Goal: Task Accomplishment & Management: Complete application form

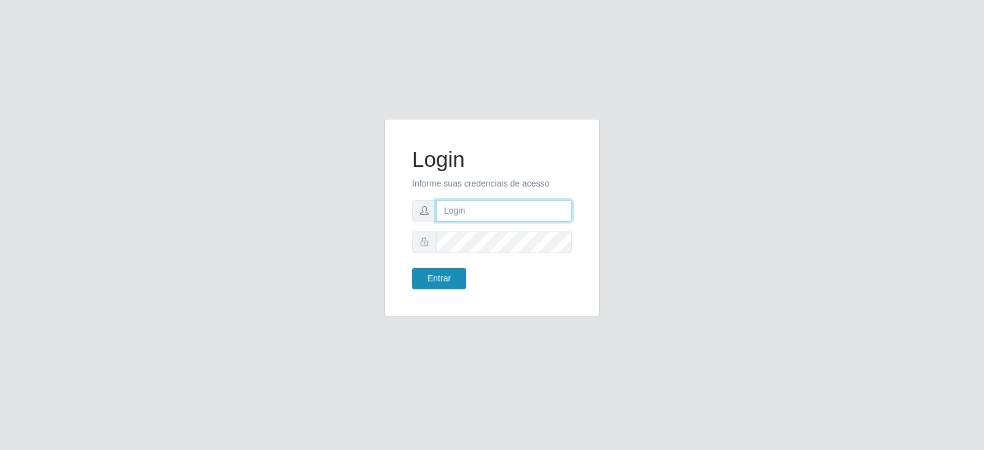
type input "[PERSON_NAME][EMAIL_ADDRESS][PERSON_NAME][DOMAIN_NAME]"
click at [430, 282] on button "Entrar" at bounding box center [439, 279] width 54 height 22
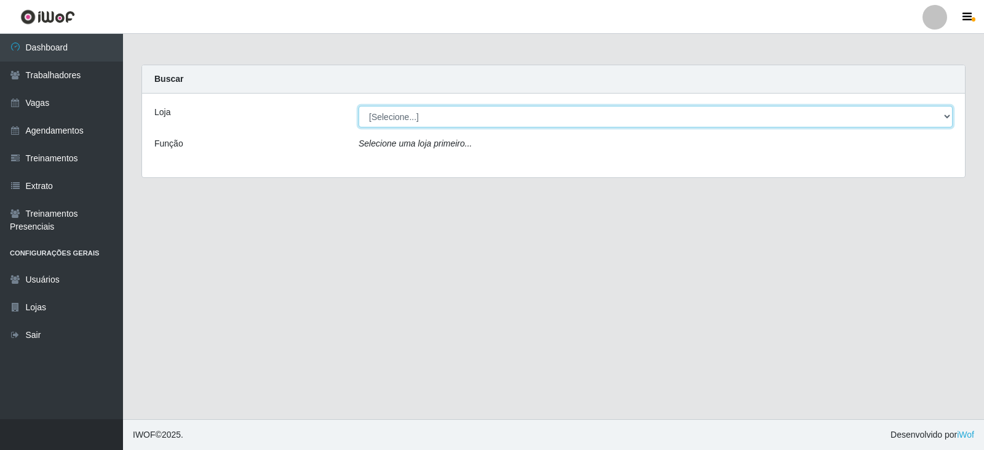
click at [379, 118] on select "[Selecione...] SuperFácil Atacado - Vale do Sol" at bounding box center [656, 117] width 594 height 22
select select "502"
click at [359, 106] on select "[Selecione...] SuperFácil Atacado - Vale do Sol" at bounding box center [656, 117] width 594 height 22
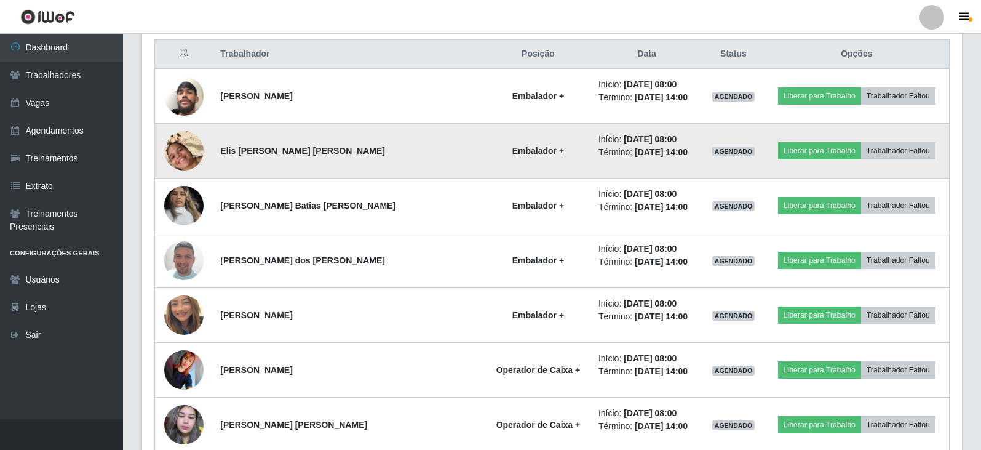
scroll to position [492, 0]
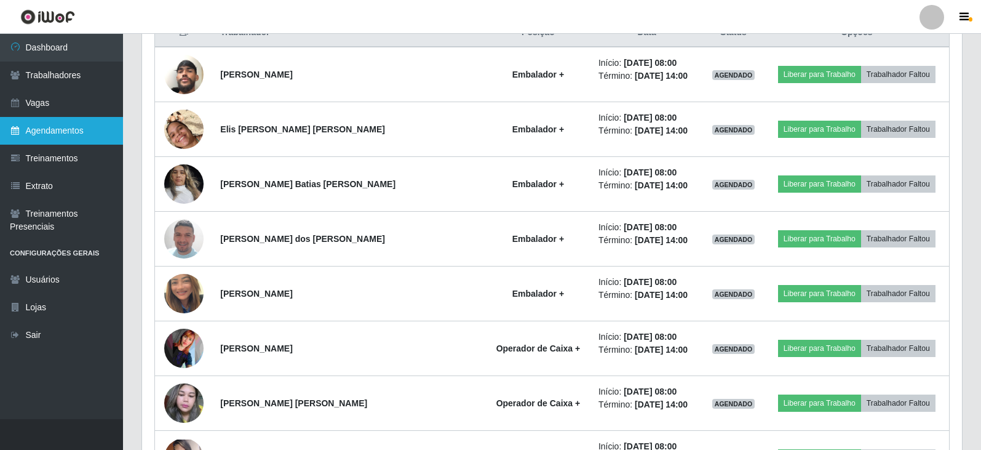
click at [46, 125] on link "Agendamentos" at bounding box center [61, 131] width 123 height 28
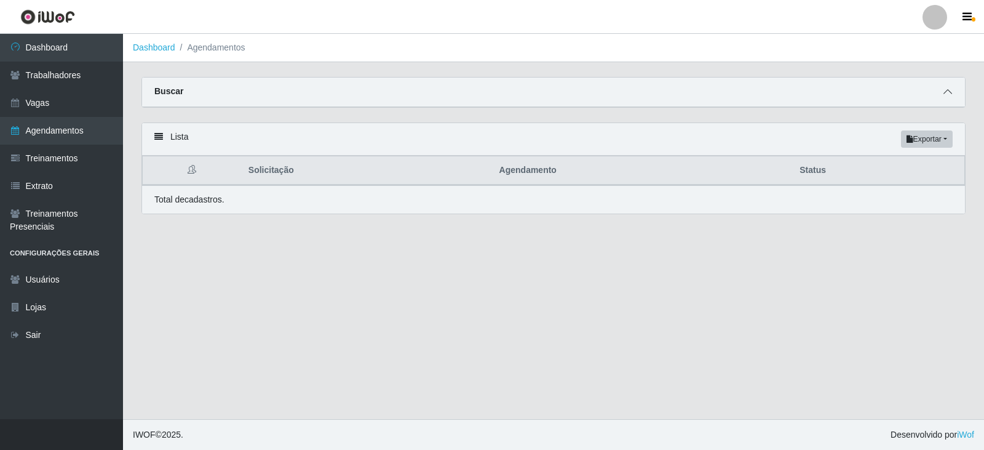
click at [943, 97] on span at bounding box center [947, 92] width 15 height 14
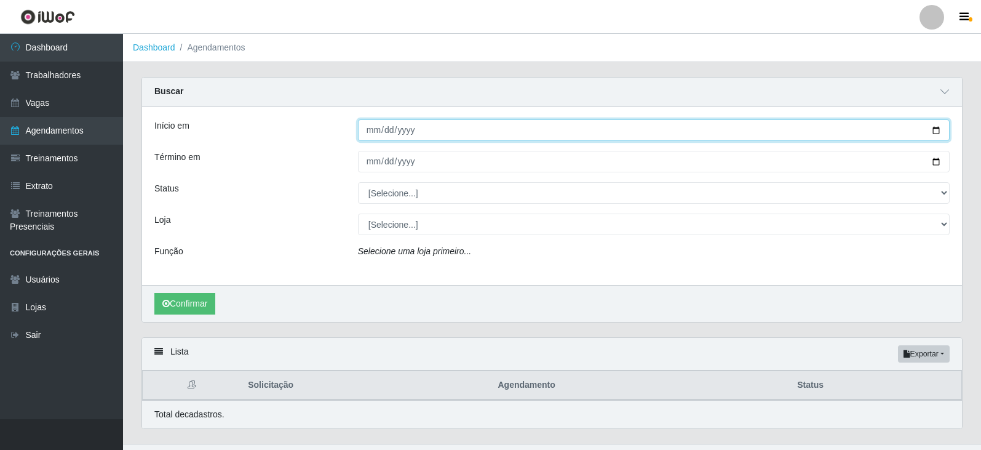
click at [369, 128] on input "Início em" at bounding box center [654, 130] width 592 height 22
type input "2025-08-31"
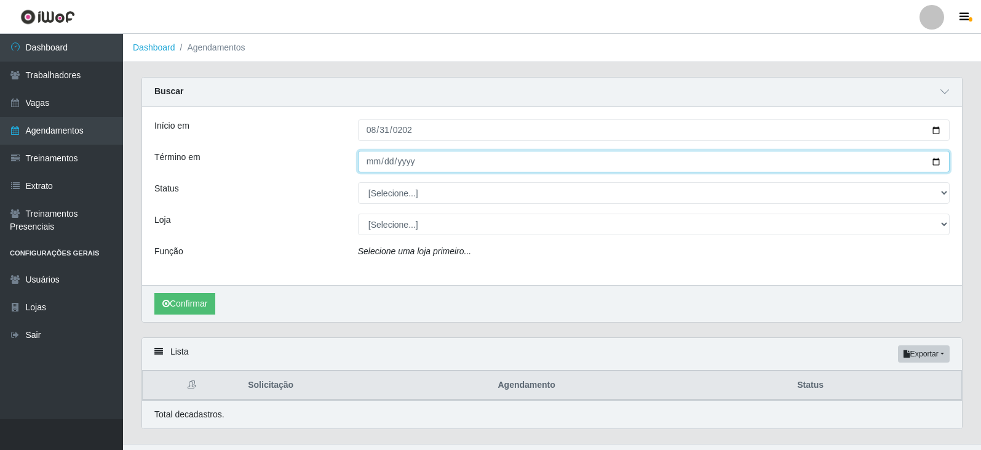
click at [365, 160] on input "Término em" at bounding box center [654, 162] width 592 height 22
type input "2025-08-31"
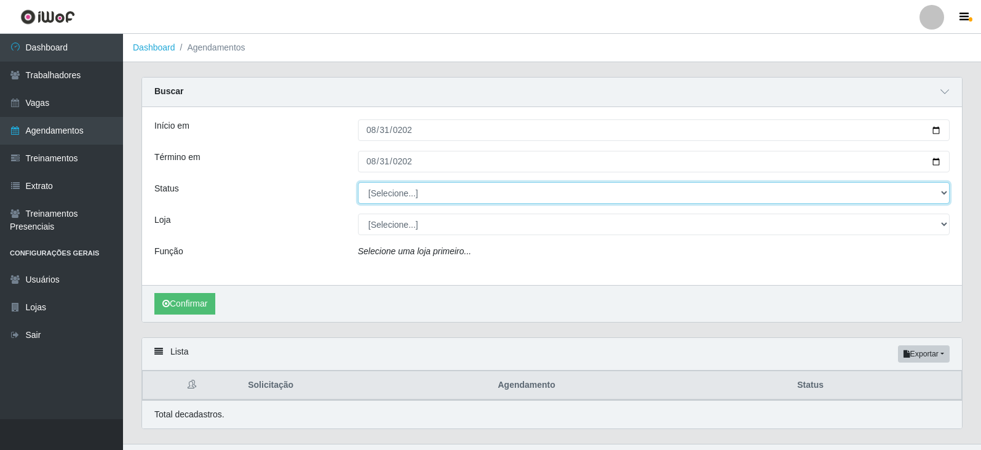
click at [395, 192] on select "[Selecione...] AGENDADO AGUARDANDO LIBERAR EM ANDAMENTO EM REVISÃO FINALIZADO C…" at bounding box center [654, 193] width 592 height 22
select select "AGENDADO"
click at [358, 183] on select "[Selecione...] AGENDADO AGUARDANDO LIBERAR EM ANDAMENTO EM REVISÃO FINALIZADO C…" at bounding box center [654, 193] width 592 height 22
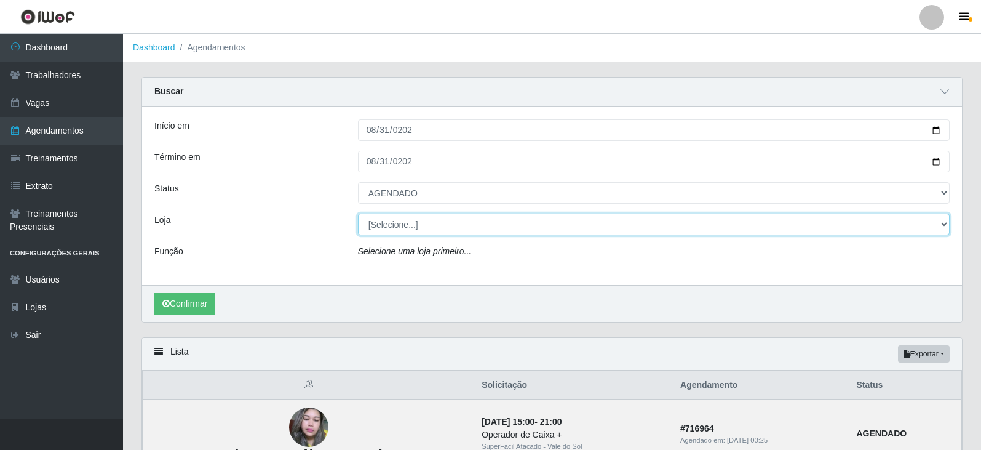
click at [388, 224] on select "[Selecione...] SuperFácil Atacado - Vale do Sol" at bounding box center [654, 224] width 592 height 22
select select "502"
click at [358, 214] on select "[Selecione...] SuperFácil Atacado - Vale do Sol" at bounding box center [654, 224] width 592 height 22
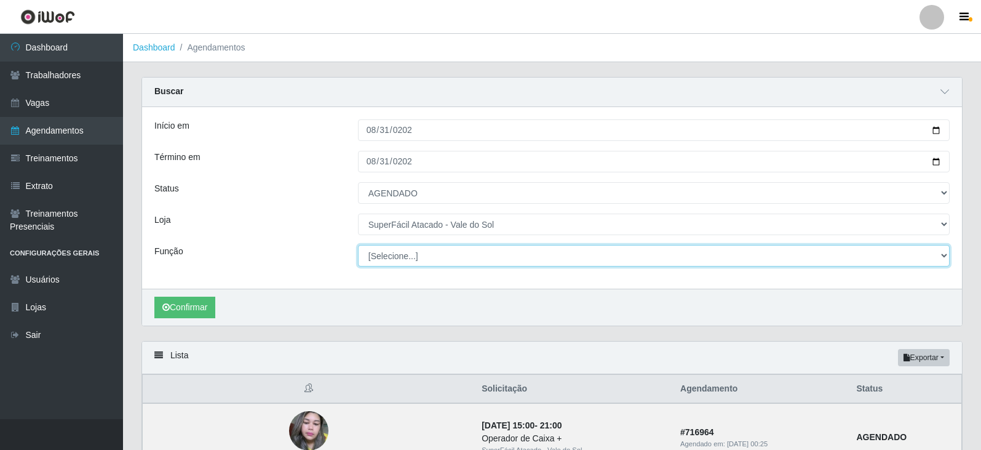
click at [387, 251] on select "[Selecione...] Embalador Embalador + Embalador ++ Operador de Caixa Operador de…" at bounding box center [654, 256] width 592 height 22
click at [358, 245] on select "[Selecione...] Embalador Embalador + Embalador ++ Operador de Caixa Operador de…" at bounding box center [654, 256] width 592 height 22
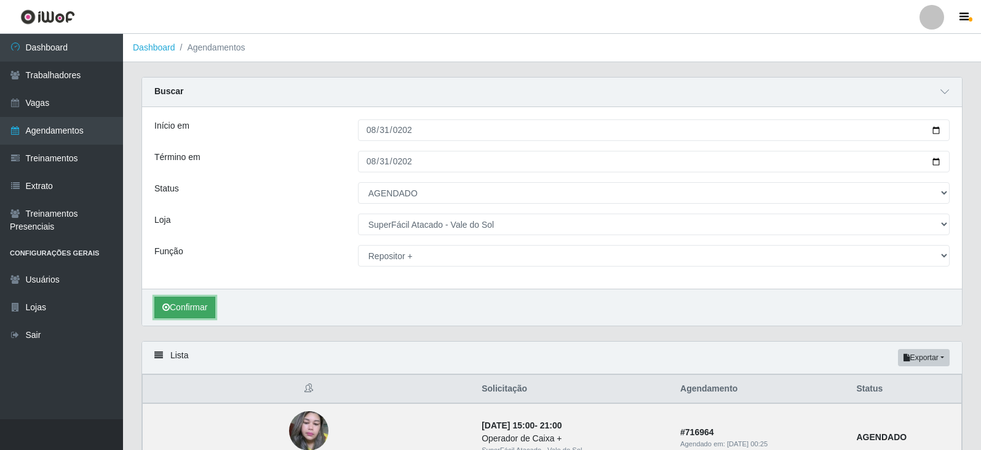
click at [207, 315] on button "Confirmar" at bounding box center [184, 307] width 61 height 22
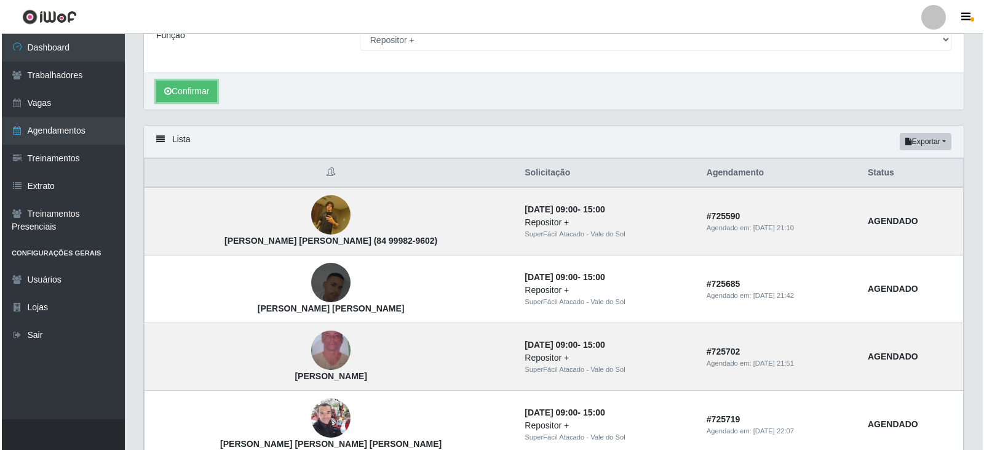
scroll to position [213, 0]
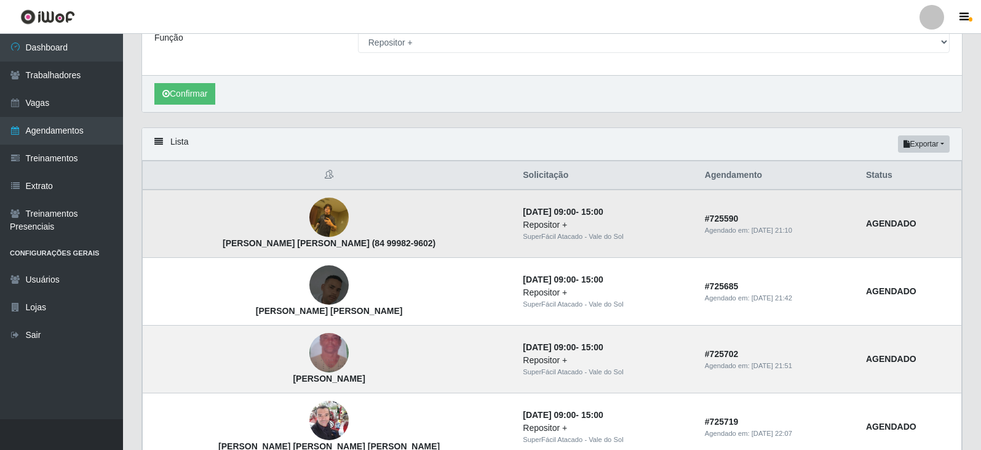
click at [309, 228] on img at bounding box center [328, 217] width 39 height 52
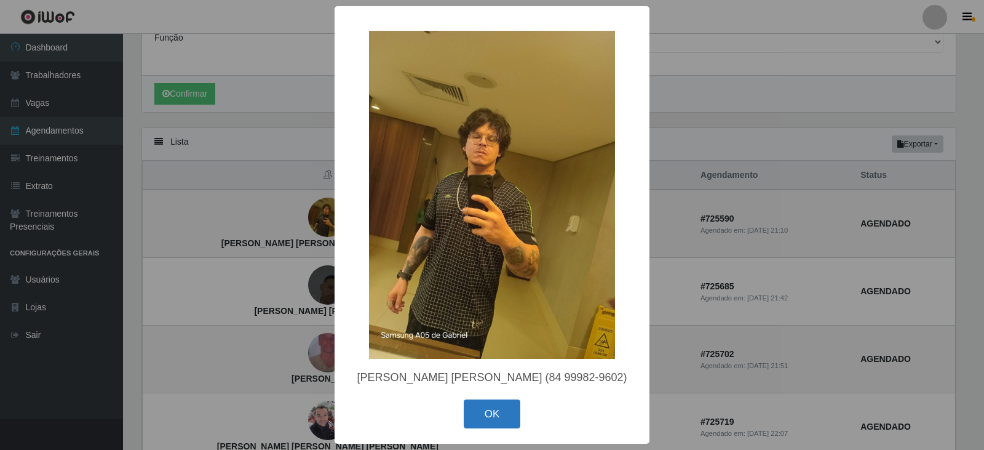
click at [475, 413] on button "OK" at bounding box center [492, 413] width 57 height 29
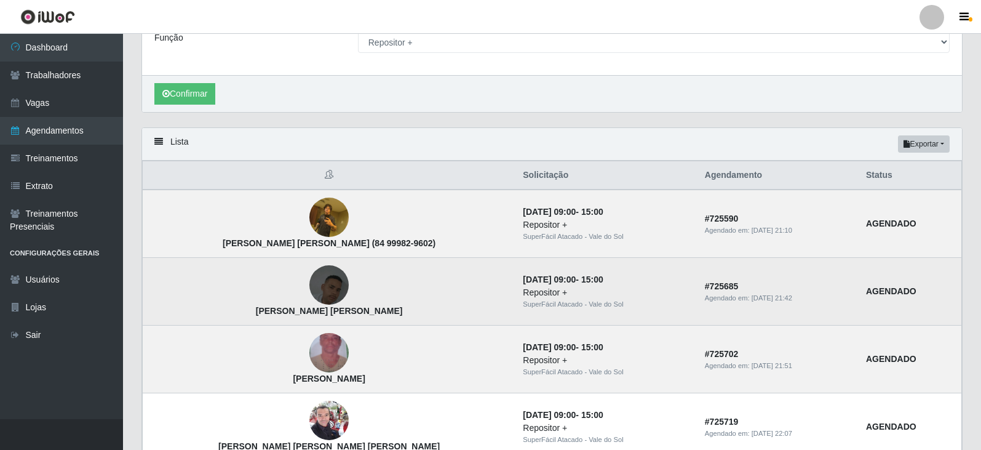
click at [309, 296] on img at bounding box center [328, 285] width 39 height 70
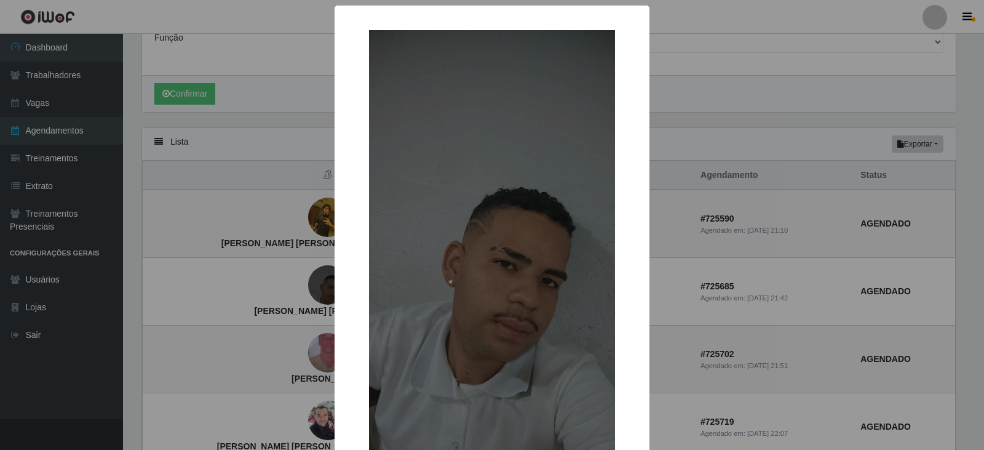
scroll to position [110, 0]
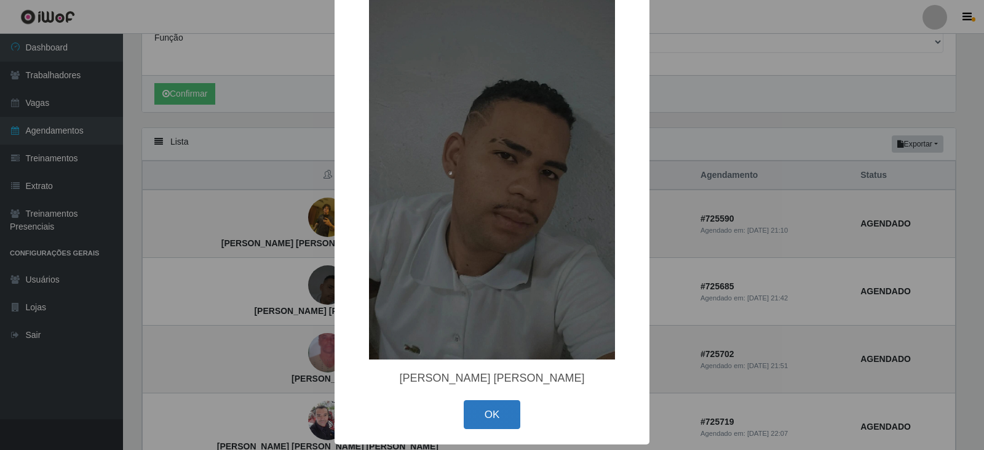
click at [492, 415] on button "OK" at bounding box center [492, 414] width 57 height 29
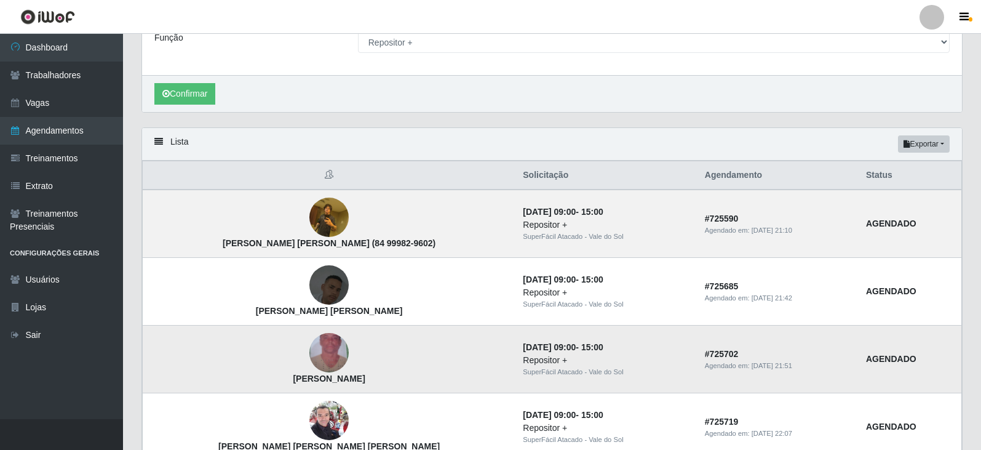
click at [309, 357] on img at bounding box center [328, 352] width 39 height 70
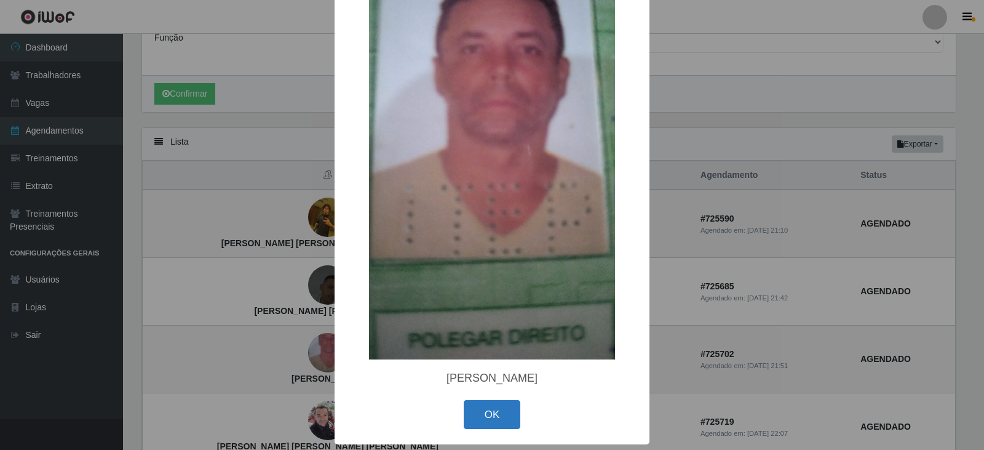
click at [475, 406] on button "OK" at bounding box center [492, 414] width 57 height 29
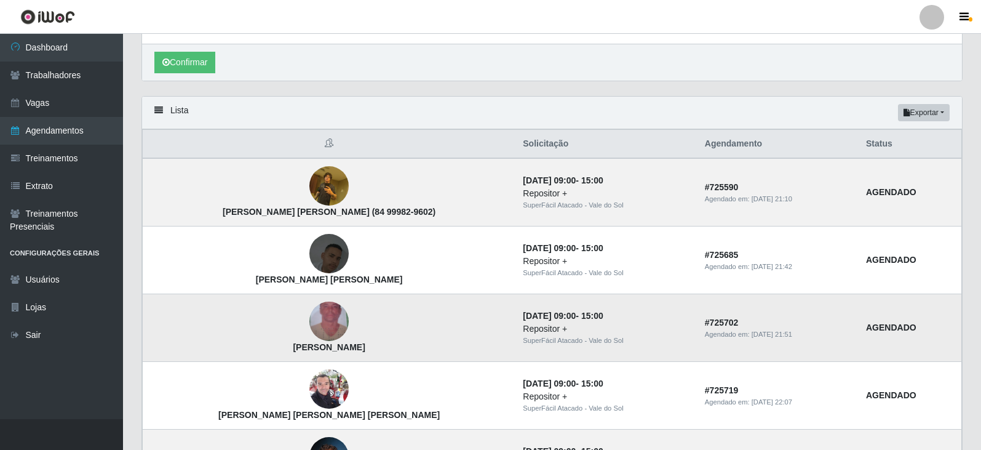
scroll to position [398, 0]
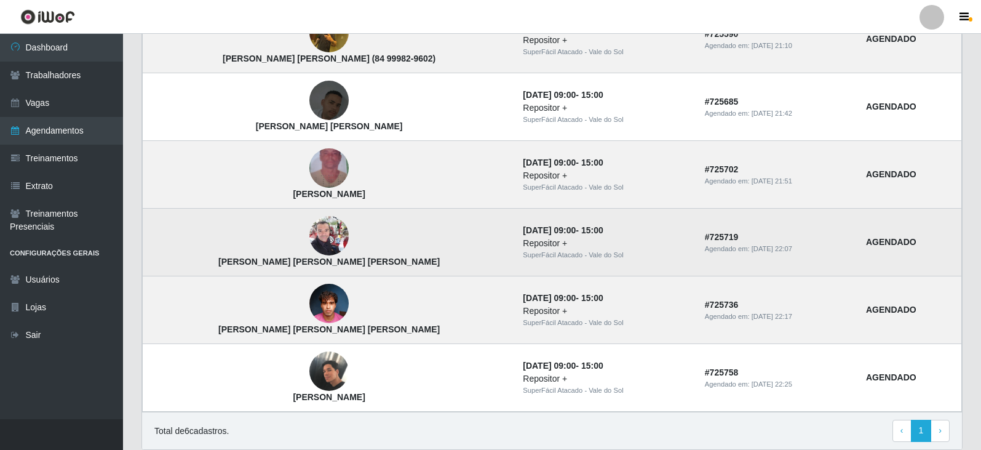
click at [309, 234] on img at bounding box center [328, 236] width 39 height 52
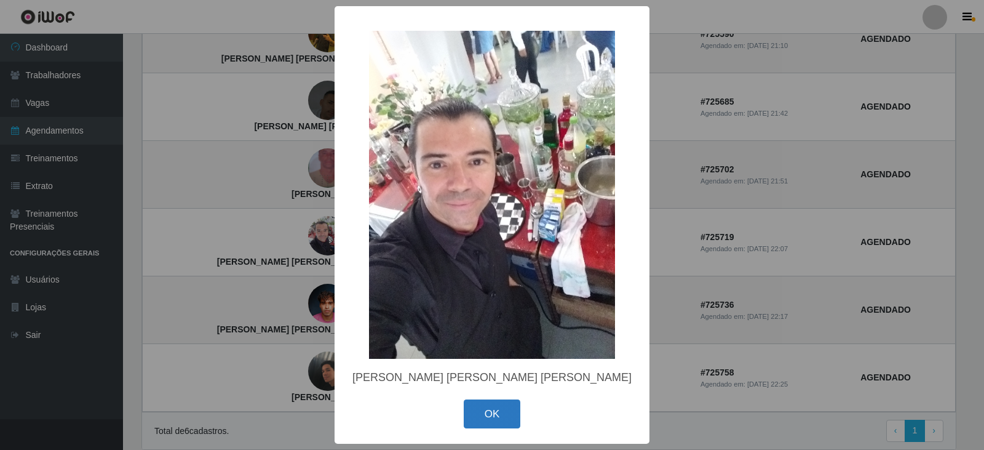
click at [474, 411] on button "OK" at bounding box center [492, 413] width 57 height 29
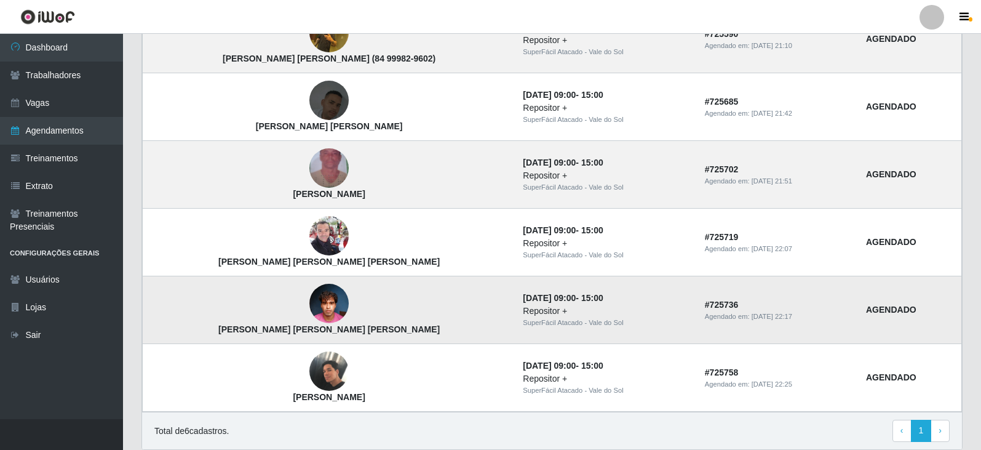
click at [309, 310] on img at bounding box center [328, 303] width 39 height 52
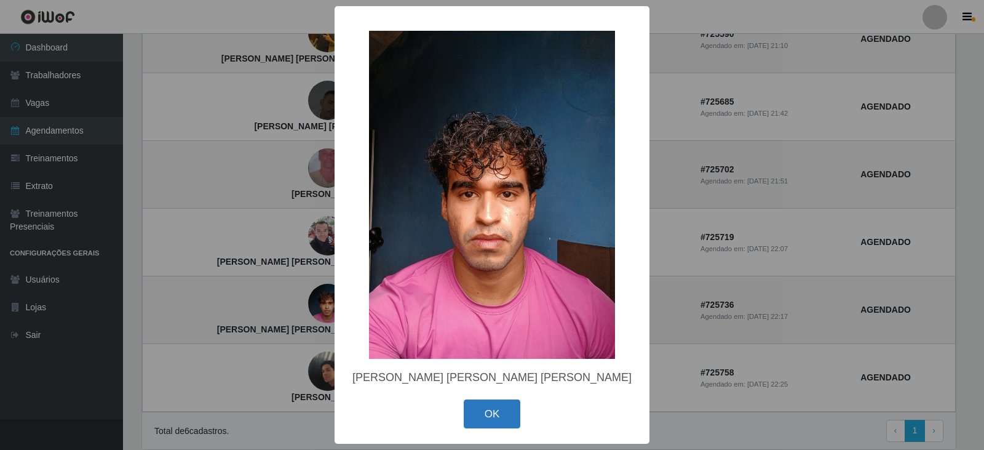
click at [469, 413] on button "OK" at bounding box center [492, 413] width 57 height 29
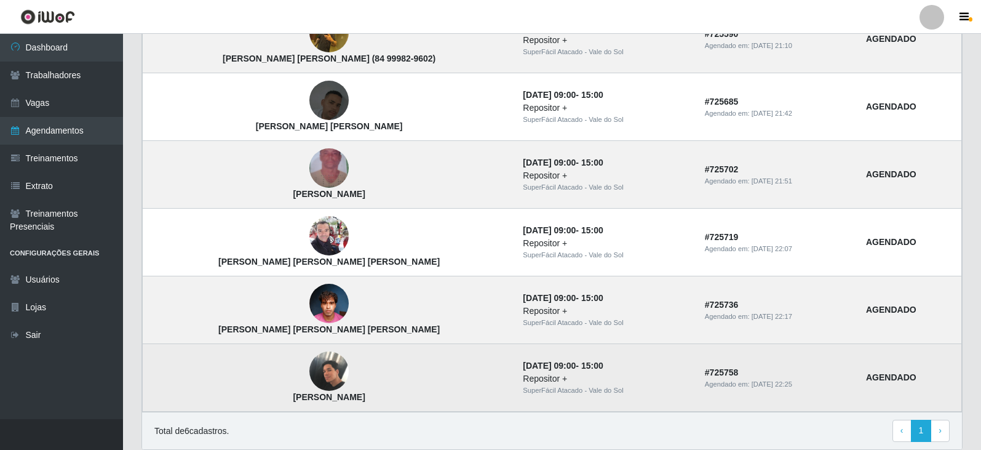
click at [309, 371] on img at bounding box center [328, 371] width 39 height 52
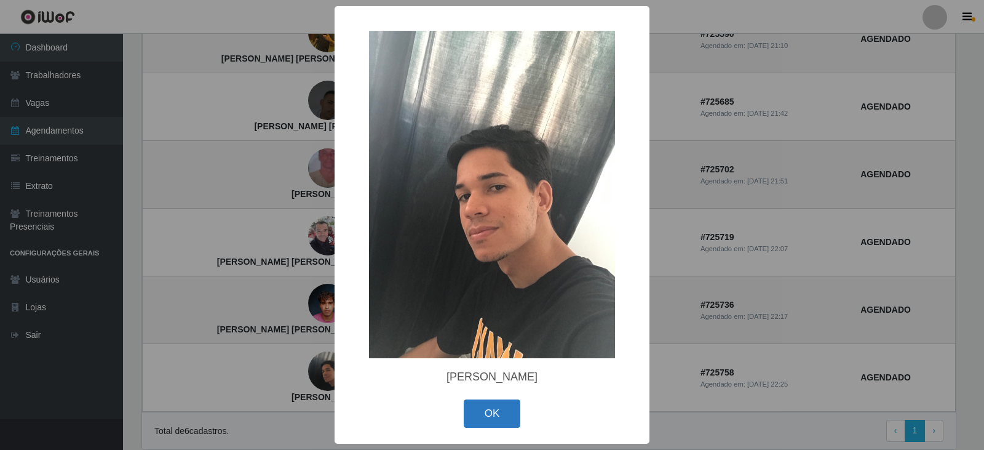
click at [488, 410] on button "OK" at bounding box center [492, 413] width 57 height 29
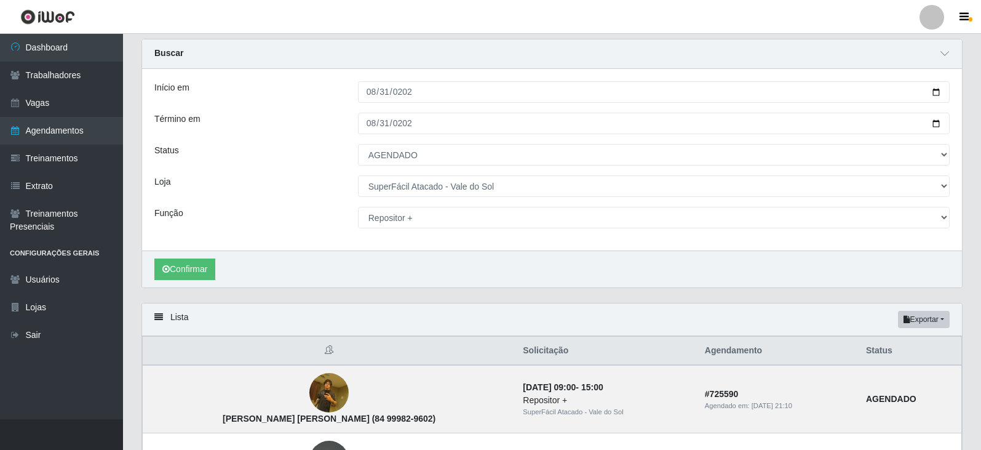
scroll to position [0, 0]
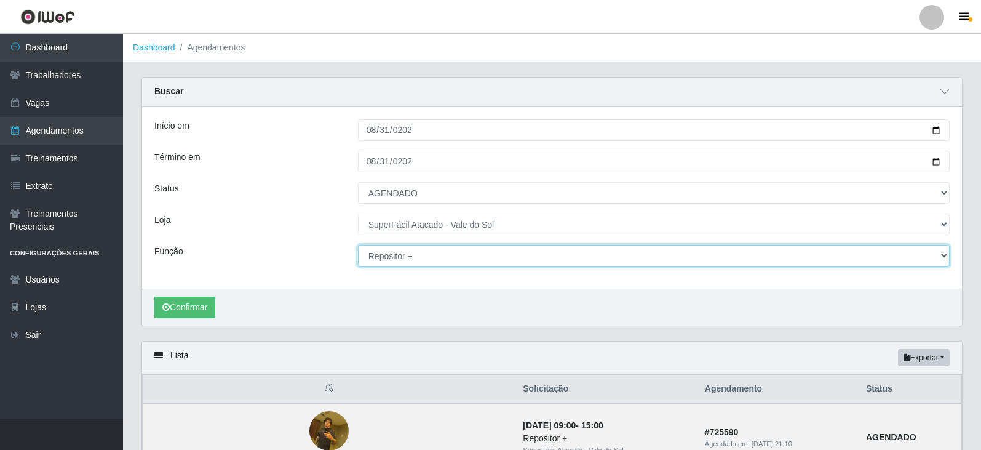
click at [365, 261] on select "[Selecione...] Embalador Embalador + Embalador ++ Operador de Caixa Operador de…" at bounding box center [654, 256] width 592 height 22
select select "72"
click at [358, 245] on select "[Selecione...] Embalador Embalador + Embalador ++ Operador de Caixa Operador de…" at bounding box center [654, 256] width 592 height 22
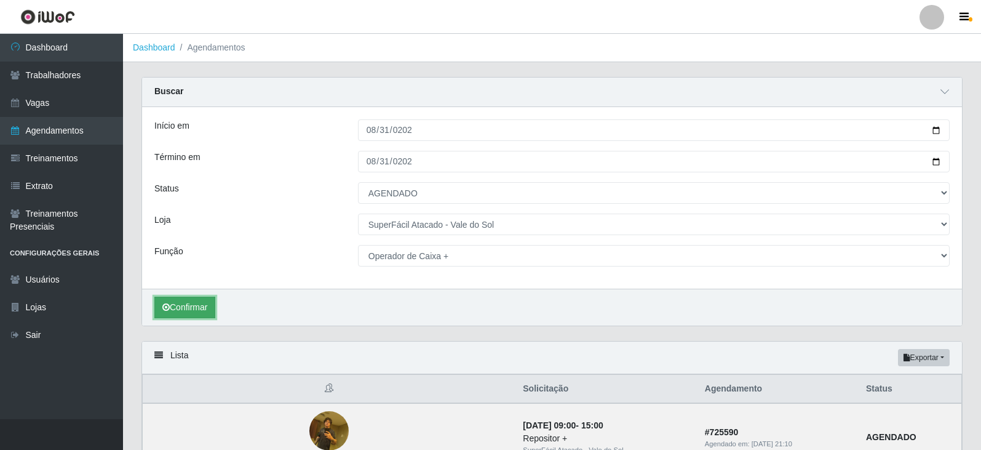
click at [211, 308] on button "Confirmar" at bounding box center [184, 307] width 61 height 22
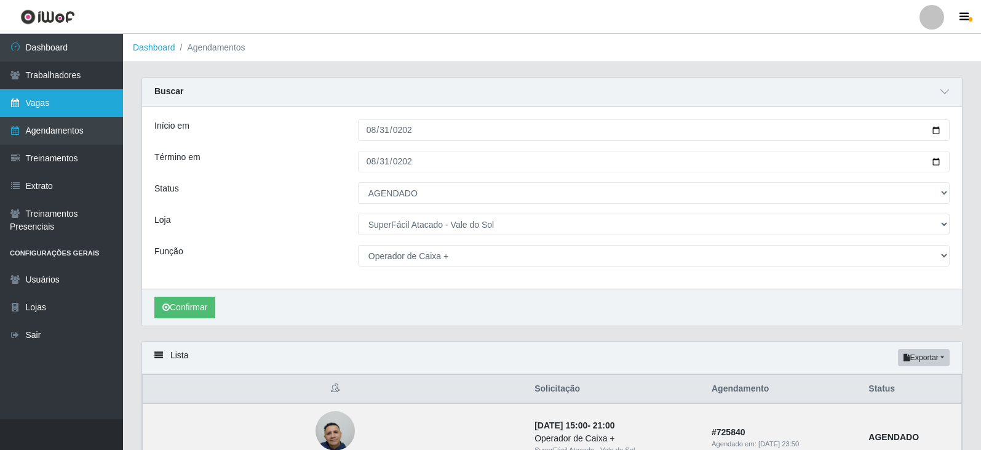
click at [58, 98] on link "Vagas" at bounding box center [61, 103] width 123 height 28
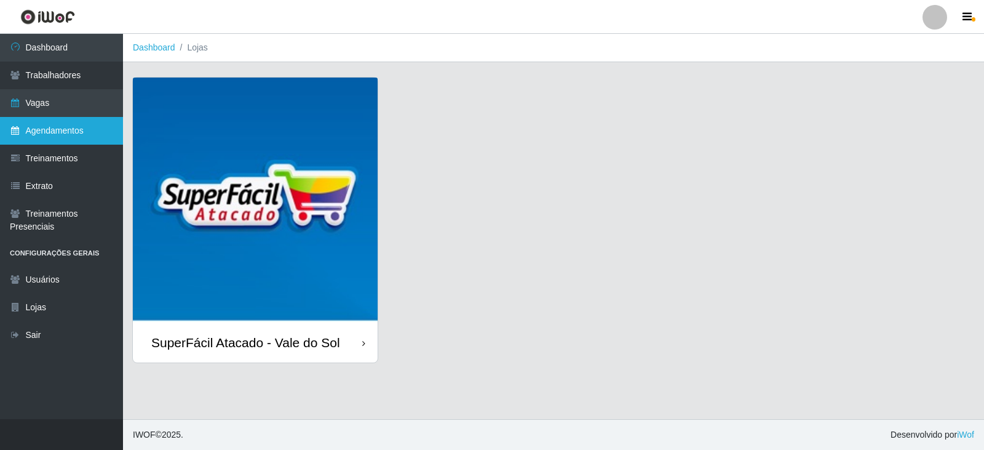
click at [63, 130] on link "Agendamentos" at bounding box center [61, 131] width 123 height 28
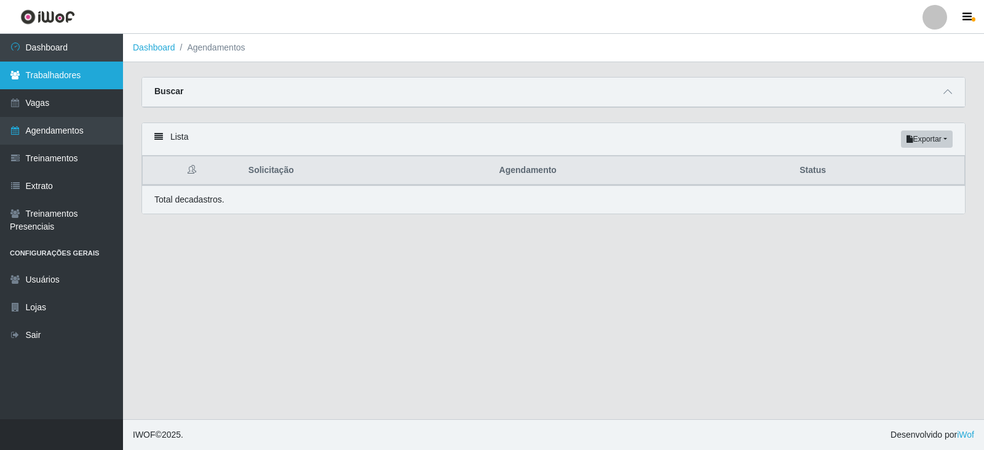
click at [51, 64] on link "Trabalhadores" at bounding box center [61, 76] width 123 height 28
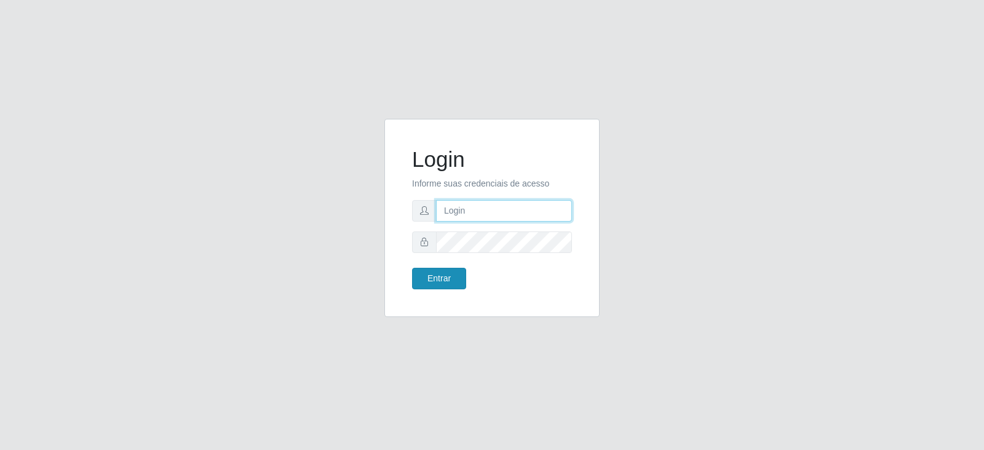
type input "[EMAIL_ADDRESS][DOMAIN_NAME]"
click at [446, 281] on button "Entrar" at bounding box center [439, 279] width 54 height 22
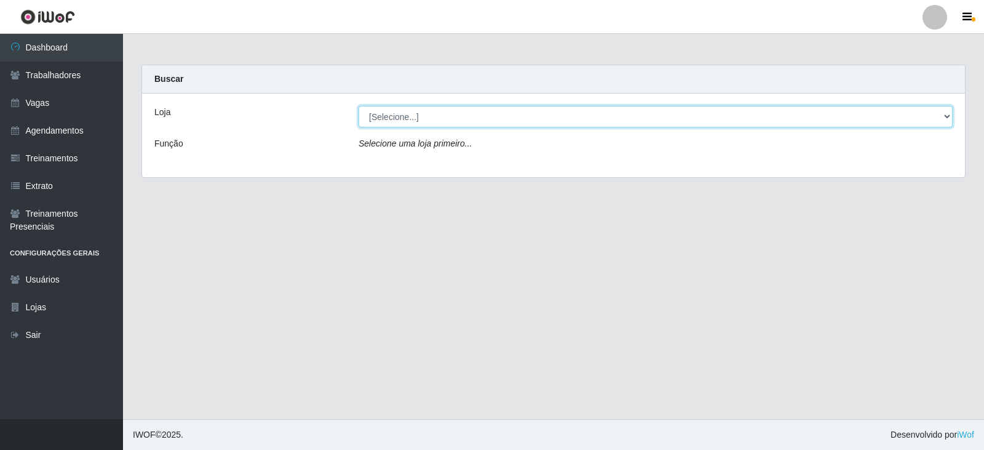
click at [439, 113] on select "[Selecione...] SuperFácil Atacado - Vale do Sol" at bounding box center [656, 117] width 594 height 22
select select "502"
click at [359, 106] on select "[Selecione...] SuperFácil Atacado - Vale do Sol" at bounding box center [656, 117] width 594 height 22
